Goal: Information Seeking & Learning: Learn about a topic

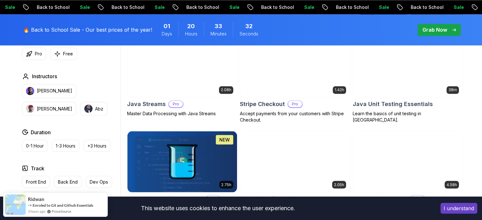
scroll to position [238, 0]
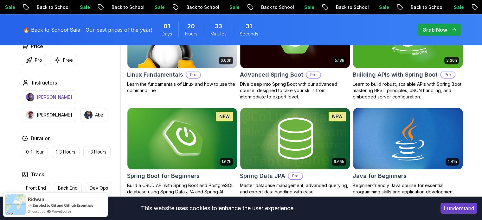
click at [44, 103] on button "[PERSON_NAME]" at bounding box center [49, 97] width 55 height 14
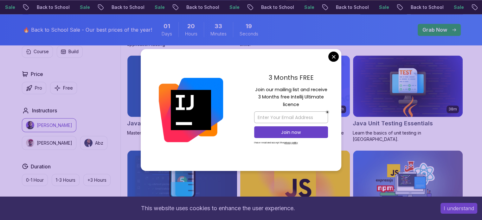
scroll to position [1109, 0]
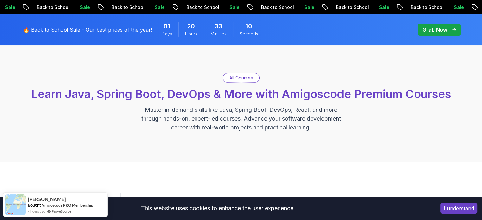
scroll to position [0, 0]
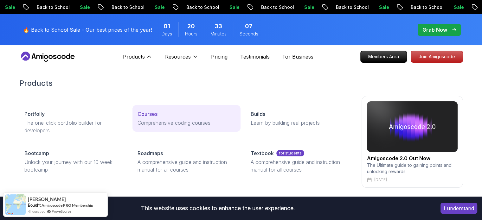
click at [154, 120] on p "Comprehensive coding courses" at bounding box center [187, 123] width 98 height 8
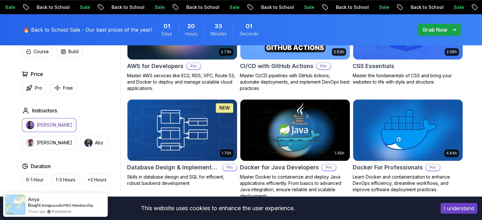
scroll to position [533, 0]
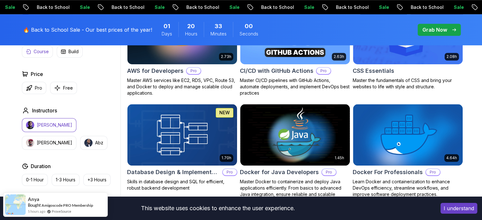
click at [43, 52] on p "Course" at bounding box center [41, 52] width 15 height 6
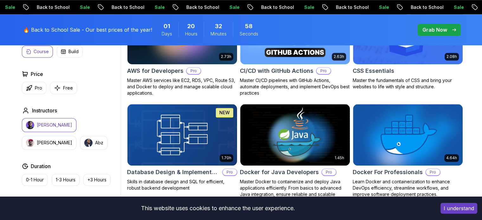
click at [45, 128] on button "Nelson Djalo" at bounding box center [49, 125] width 55 height 14
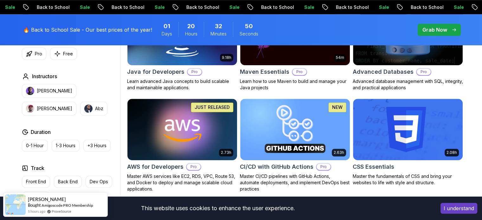
scroll to position [465, 0]
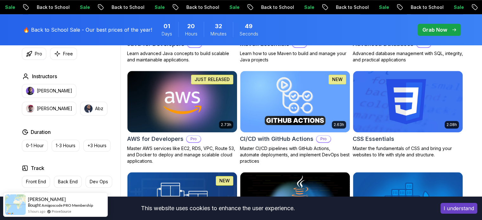
click at [464, 215] on div "I understand" at bounding box center [459, 209] width 46 height 20
click at [464, 210] on button "I understand" at bounding box center [459, 208] width 37 height 11
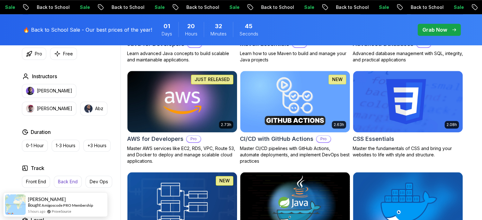
click at [68, 181] on p "Back End" at bounding box center [68, 182] width 20 height 6
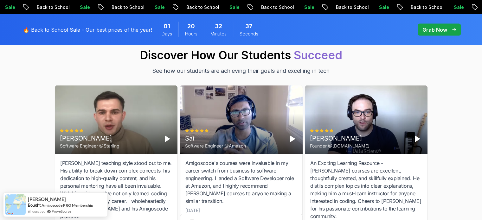
scroll to position [1284, 0]
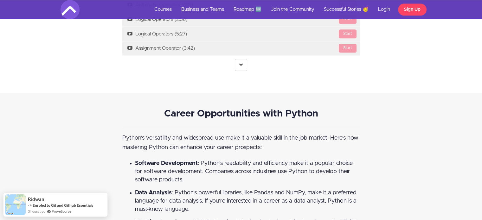
scroll to position [840, 0]
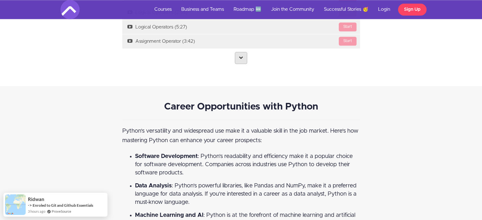
click at [245, 55] on link at bounding box center [241, 58] width 12 height 12
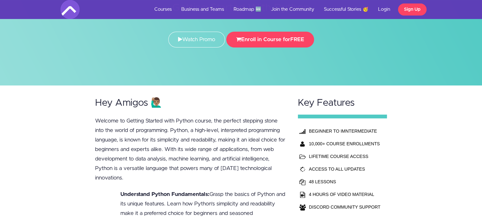
scroll to position [52, 0]
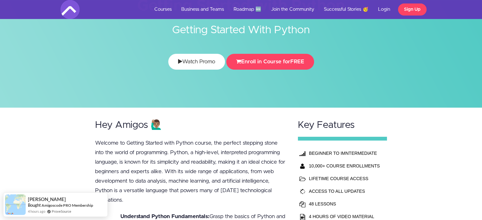
click at [192, 60] on link "Watch Promo" at bounding box center [196, 62] width 57 height 16
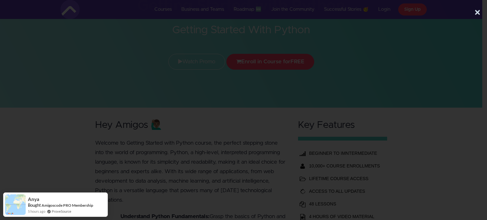
click at [431, 53] on div at bounding box center [241, 115] width 482 height 176
click at [482, 32] on div "×" at bounding box center [243, 110] width 487 height 220
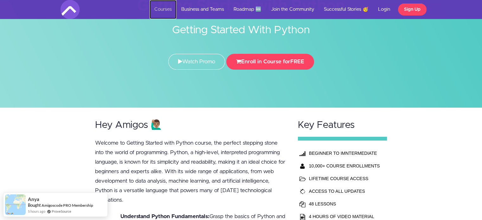
click at [158, 9] on link "Courses" at bounding box center [163, 9] width 27 height 19
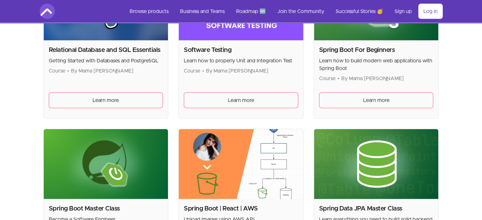
scroll to position [1682, 0]
